Goal: Communication & Community: Connect with others

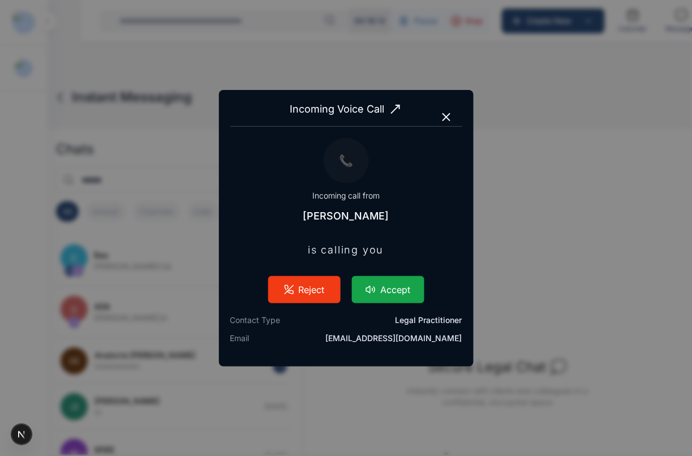
click at [386, 293] on button "Accept" at bounding box center [388, 289] width 72 height 27
click at [378, 284] on button "Accept" at bounding box center [388, 289] width 72 height 27
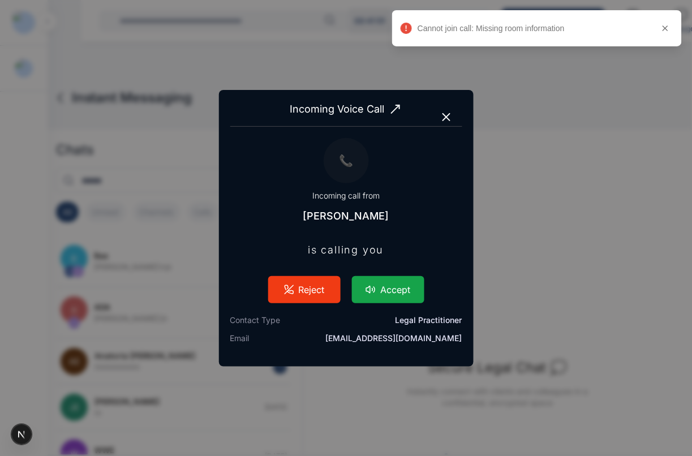
click at [375, 295] on button "Accept" at bounding box center [388, 289] width 72 height 27
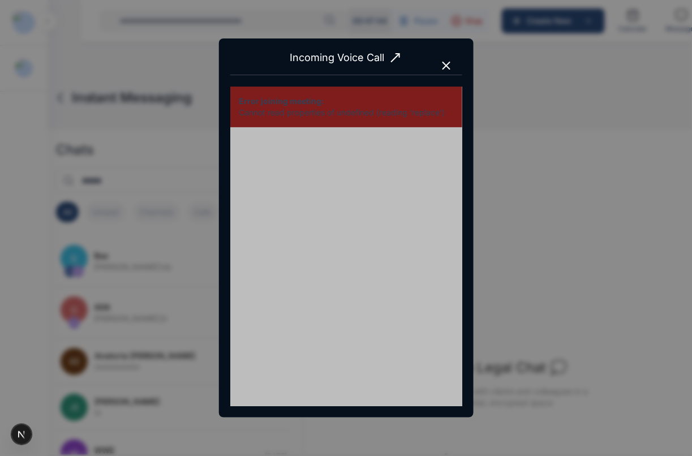
click at [447, 65] on icon "button" at bounding box center [446, 65] width 7 height 7
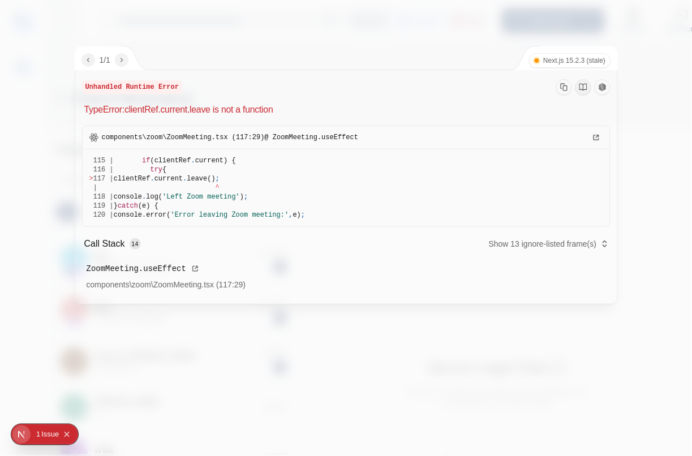
click at [399, 312] on div "1 2" at bounding box center [346, 317] width 543 height 25
click at [411, 320] on div "1 2" at bounding box center [346, 317] width 543 height 25
click at [65, 438] on icon "Collapse issues badge" at bounding box center [66, 434] width 7 height 7
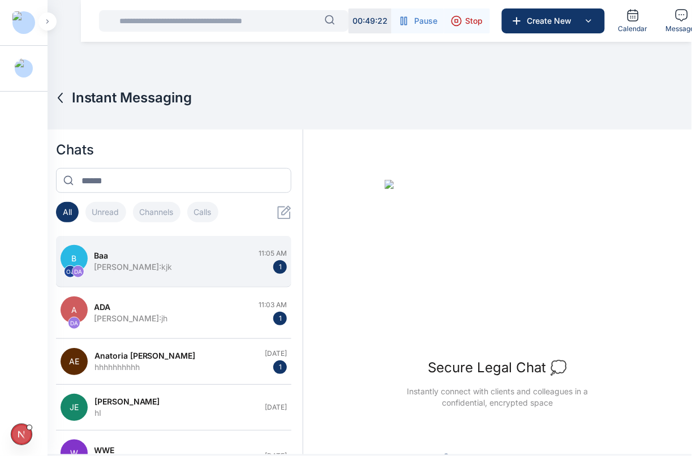
click at [162, 259] on div "baa" at bounding box center [174, 255] width 158 height 11
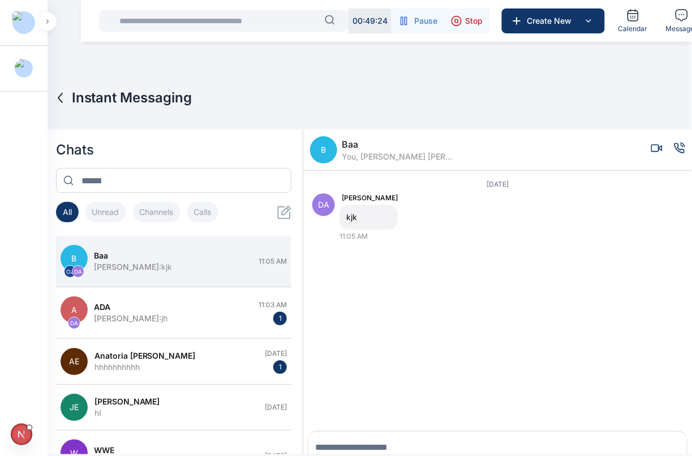
scroll to position [16, 0]
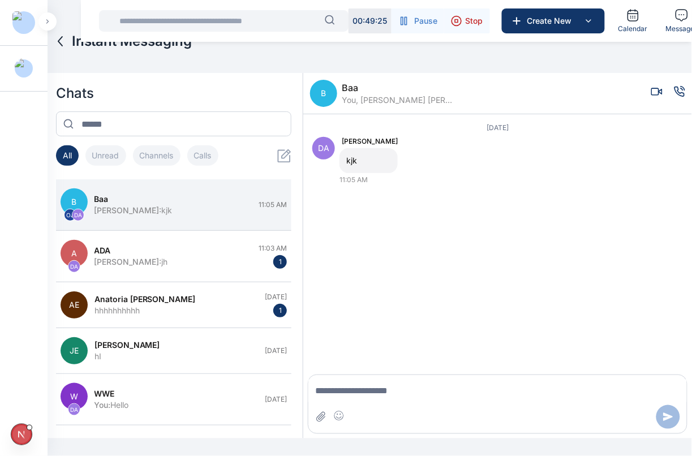
click at [674, 91] on icon "Voice call" at bounding box center [679, 91] width 11 height 11
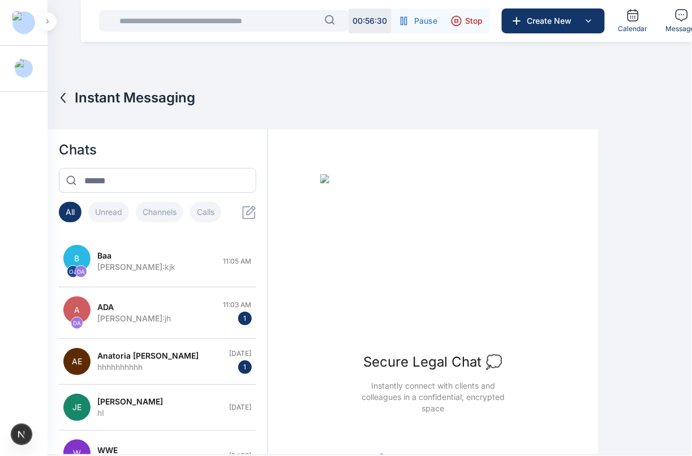
click at [448, 128] on div "Instant Messaging" at bounding box center [323, 109] width 551 height 41
click at [448, 119] on div "Instant Messaging" at bounding box center [323, 109] width 551 height 41
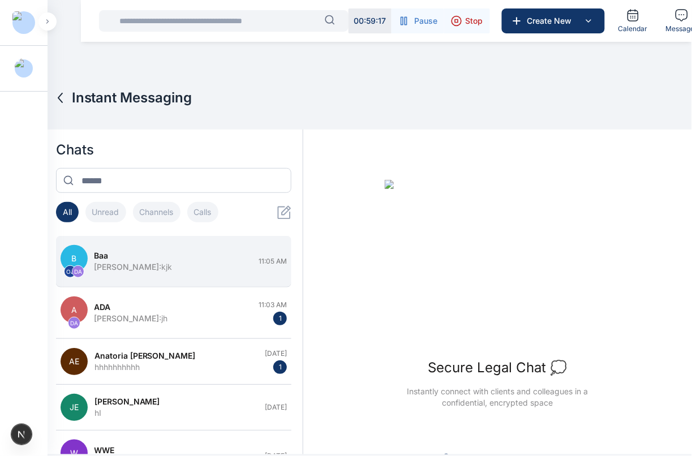
click at [190, 260] on div "baa" at bounding box center [174, 255] width 158 height 11
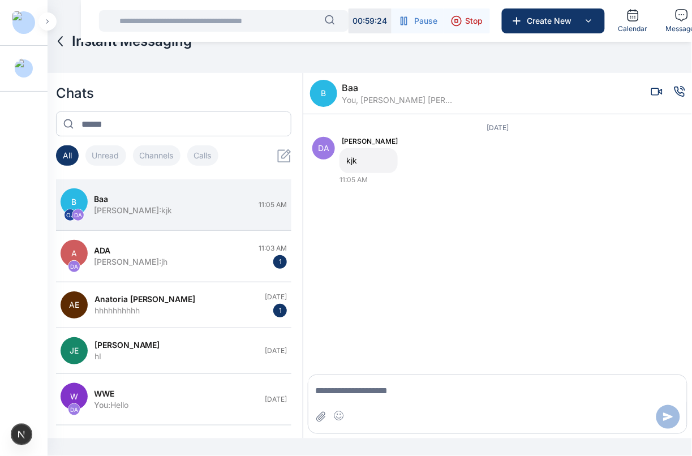
click at [674, 88] on icon "Voice call" at bounding box center [679, 91] width 11 height 11
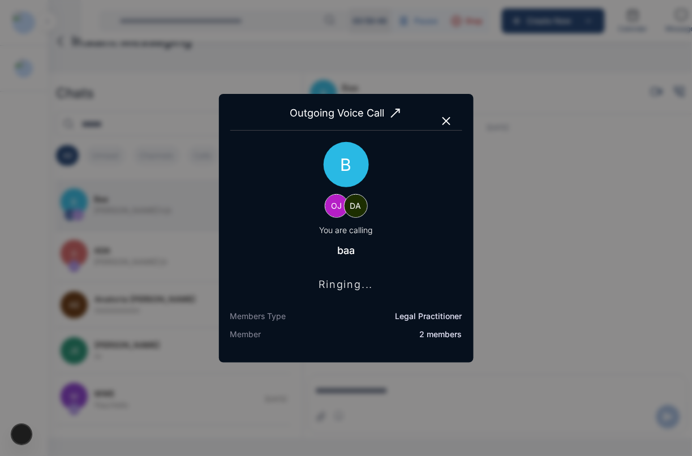
click at [442, 119] on icon "button" at bounding box center [447, 121] width 14 height 14
click at [449, 121] on icon "button" at bounding box center [447, 121] width 14 height 14
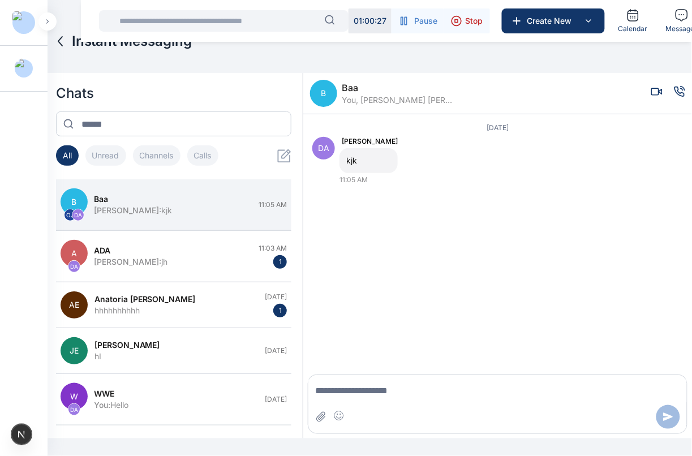
click at [441, 119] on div "Today DA Daniel Adekoya kjk 11:05 AM" at bounding box center [497, 242] width 389 height 256
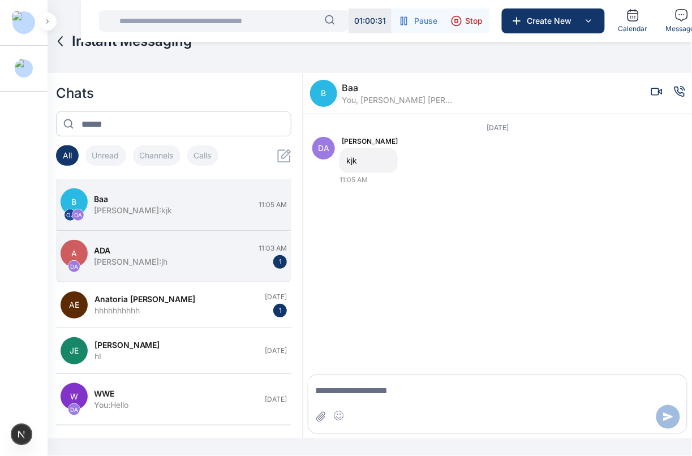
click at [155, 255] on div "ADA" at bounding box center [174, 250] width 158 height 11
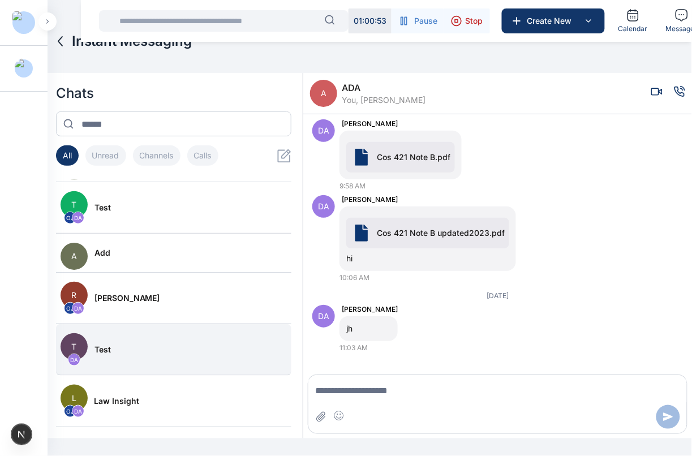
scroll to position [40, 0]
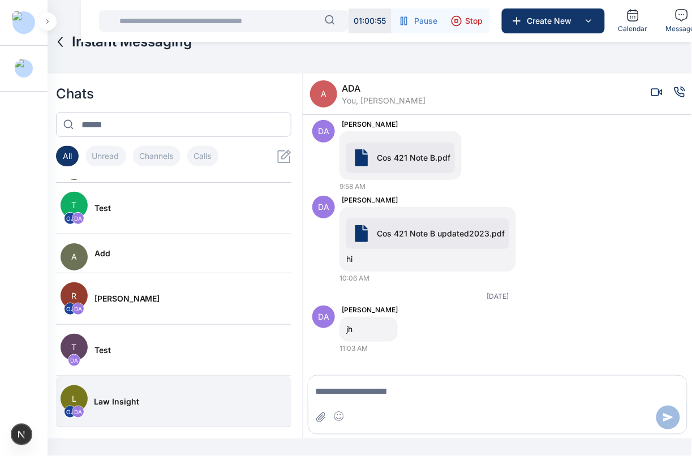
click at [179, 392] on button "L OJ DA Law Insight" at bounding box center [174, 402] width 236 height 52
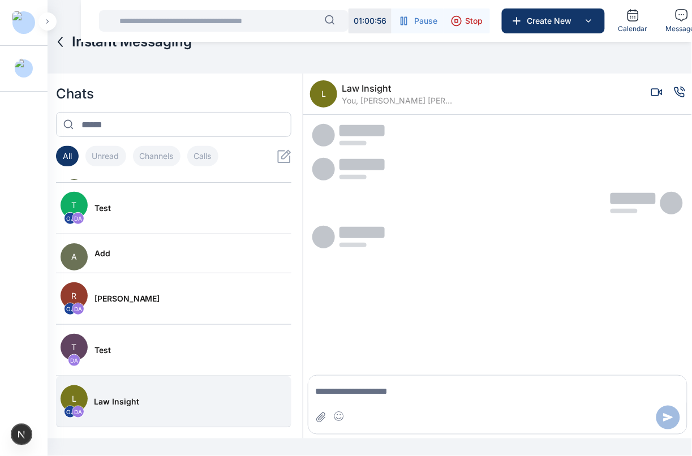
scroll to position [0, 0]
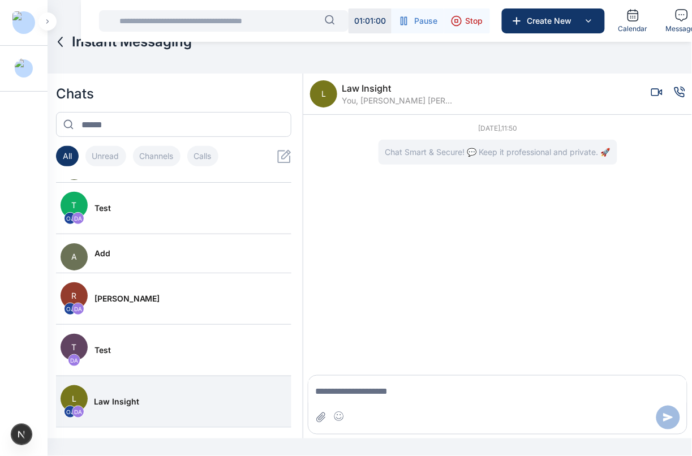
click at [674, 88] on icon "Voice call" at bounding box center [679, 92] width 11 height 11
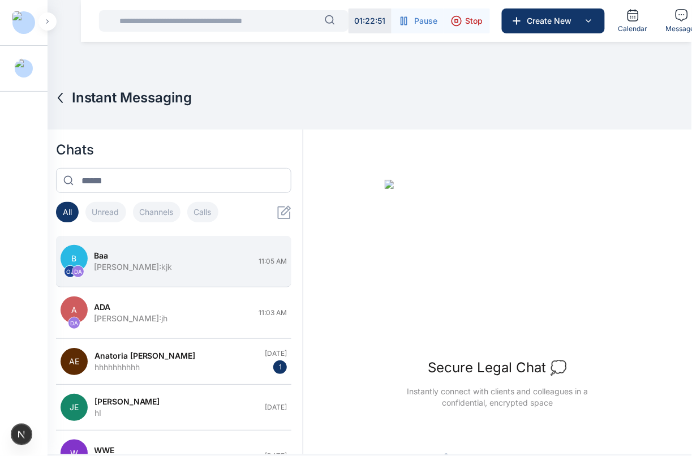
click at [208, 270] on div "Daniel Adekoya : kjk" at bounding box center [174, 266] width 158 height 11
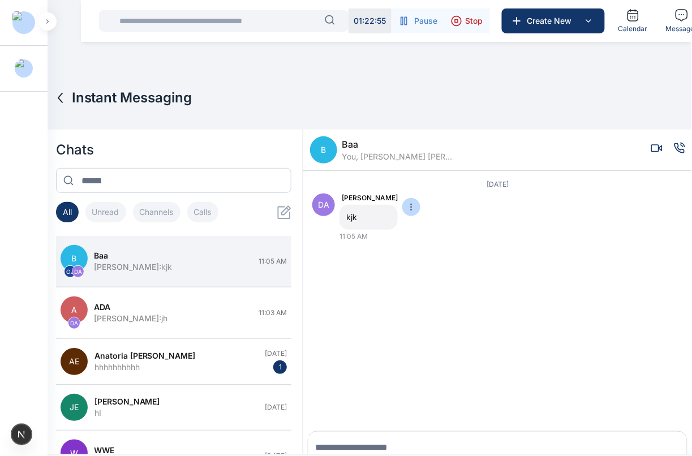
scroll to position [16, 0]
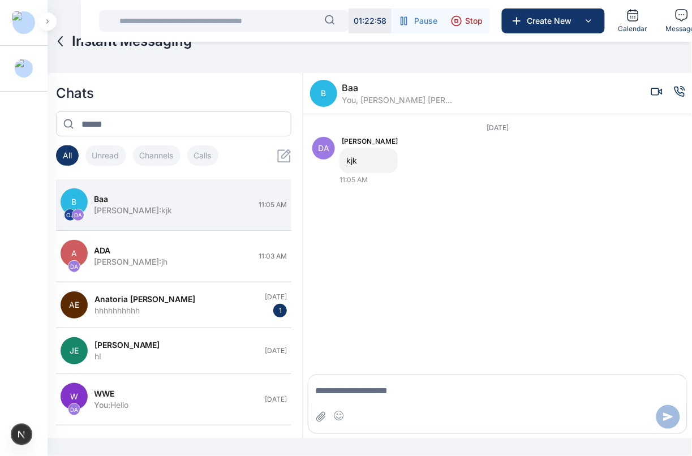
click at [675, 95] on icon "Voice call" at bounding box center [680, 92] width 10 height 10
